Goal: Communication & Community: Connect with others

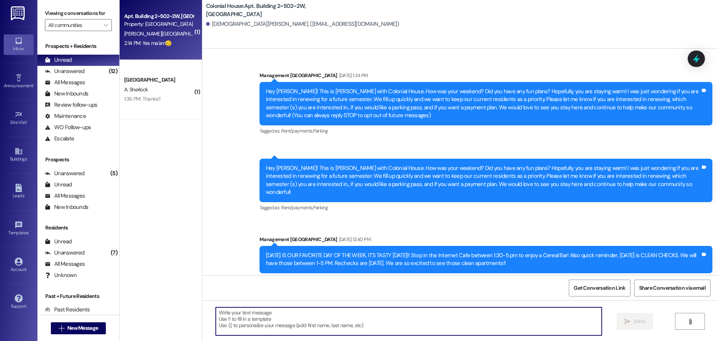
scroll to position [10143, 0]
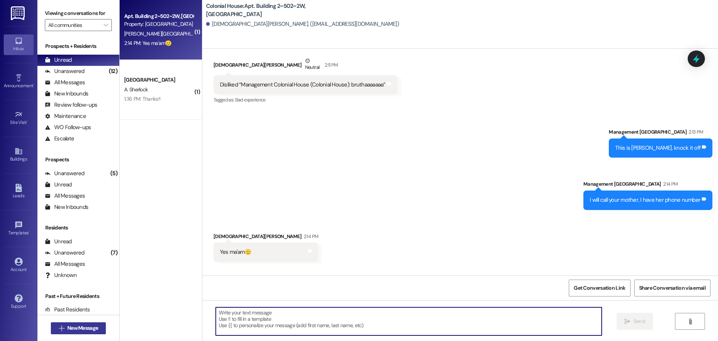
click at [78, 329] on span "New Message" at bounding box center [82, 328] width 31 height 8
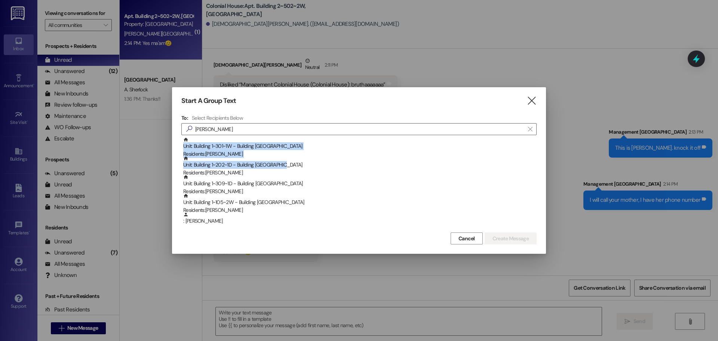
scroll to position [16, 0]
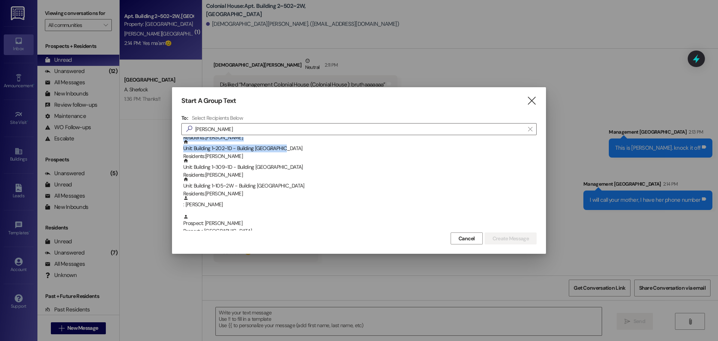
drag, startPoint x: 276, startPoint y: 163, endPoint x: 273, endPoint y: 225, distance: 62.2
click at [273, 225] on div "Unit: Building 1~301~1W - Building 1 Colonial House Residents: Abigail Bingham …" at bounding box center [358, 183] width 355 height 93
click at [229, 131] on input "abigail" at bounding box center [355, 129] width 340 height 10
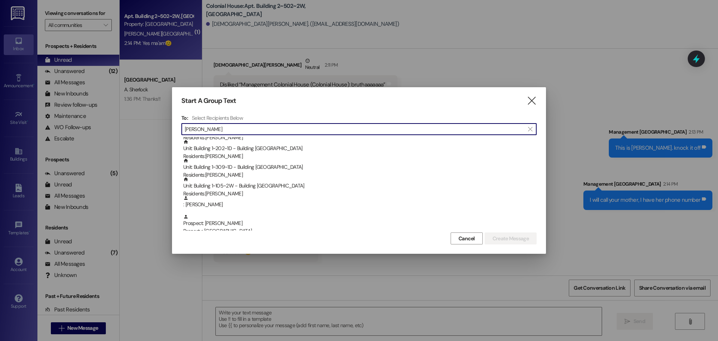
click at [229, 131] on input "abigail" at bounding box center [355, 129] width 340 height 10
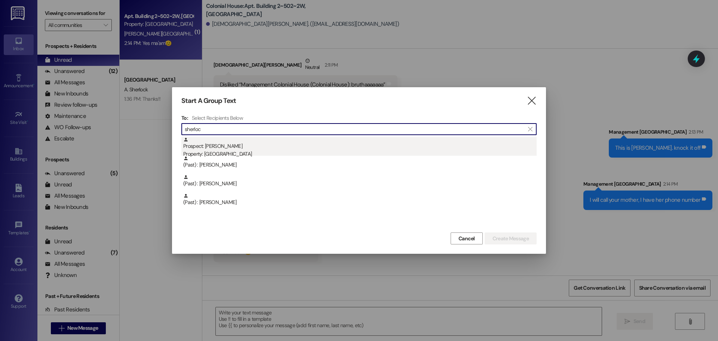
type input "sherloc"
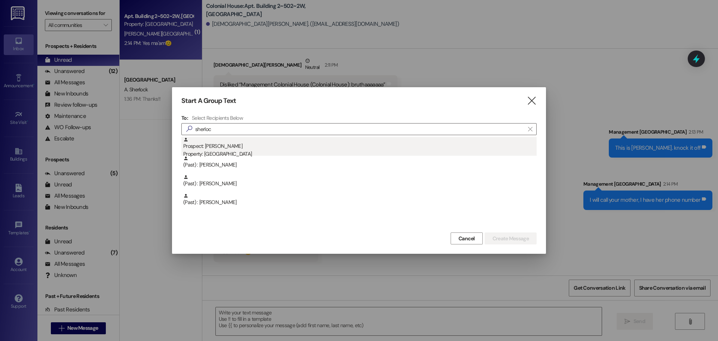
click at [209, 150] on div "Property: [GEOGRAPHIC_DATA]" at bounding box center [359, 154] width 353 height 8
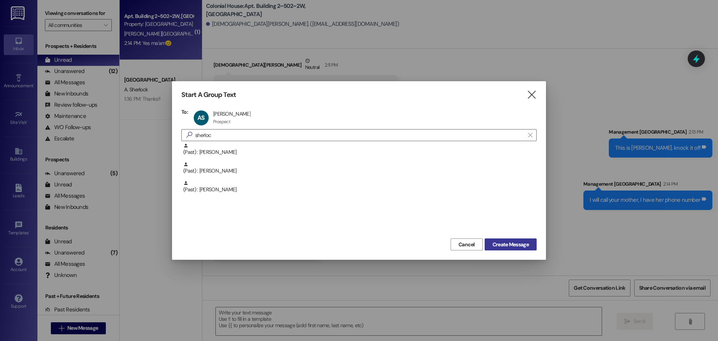
click at [512, 248] on span "Create Message" at bounding box center [511, 244] width 36 height 8
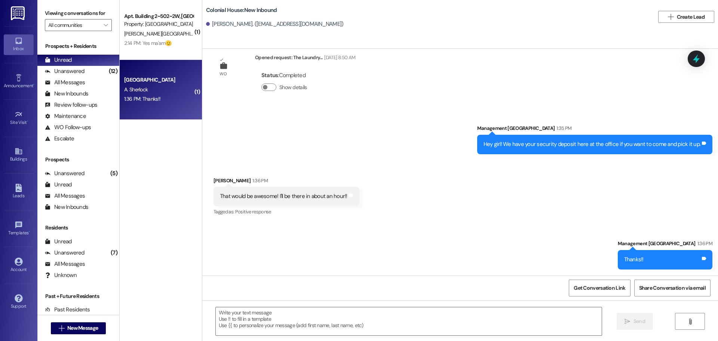
scroll to position [9483, 0]
